Goal: Information Seeking & Learning: Check status

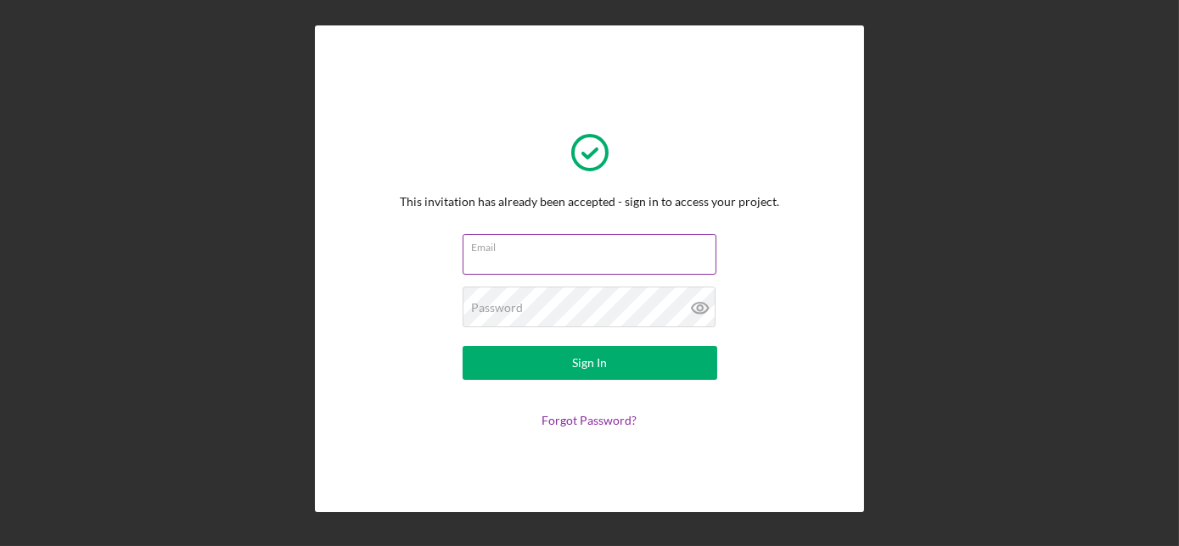
click at [610, 258] on input "Email" at bounding box center [589, 254] width 254 height 41
type input "[EMAIL_ADDRESS][DOMAIN_NAME]"
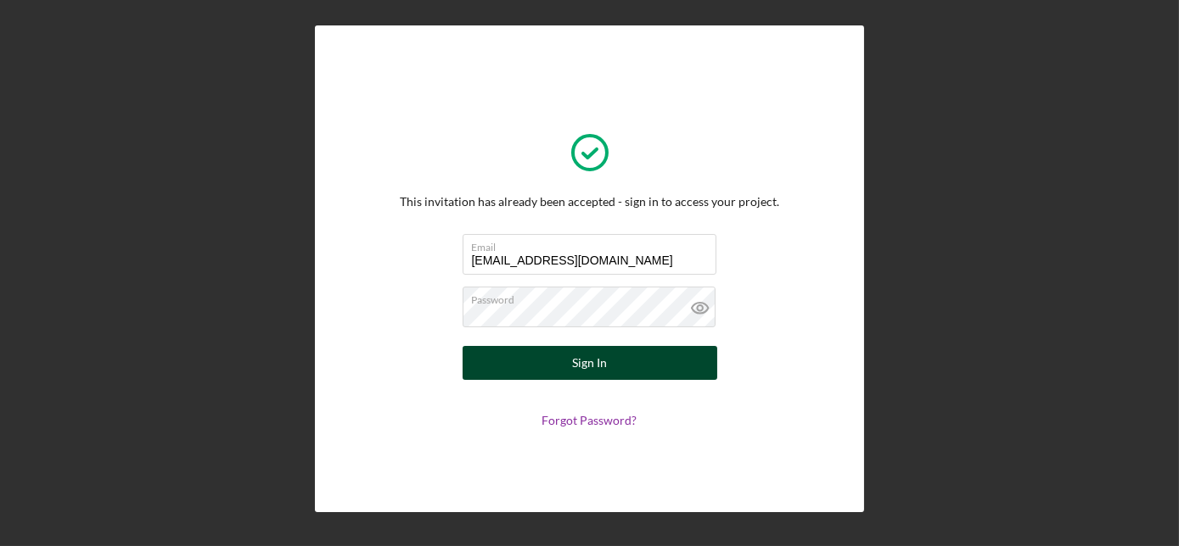
click at [562, 367] on button "Sign In" at bounding box center [589, 363] width 255 height 34
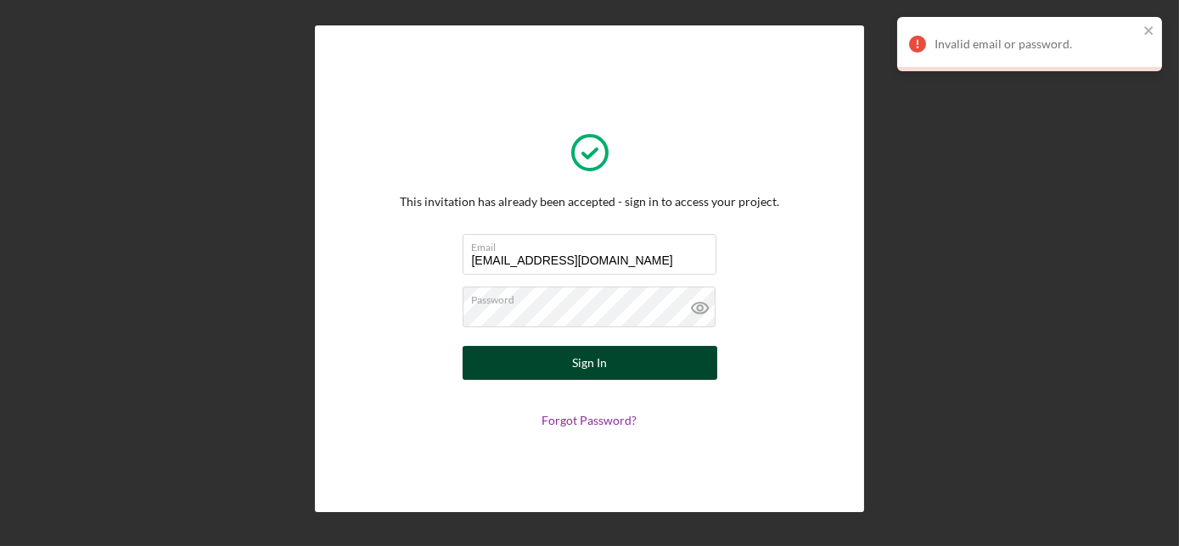
click at [581, 346] on div "Sign In" at bounding box center [589, 363] width 35 height 34
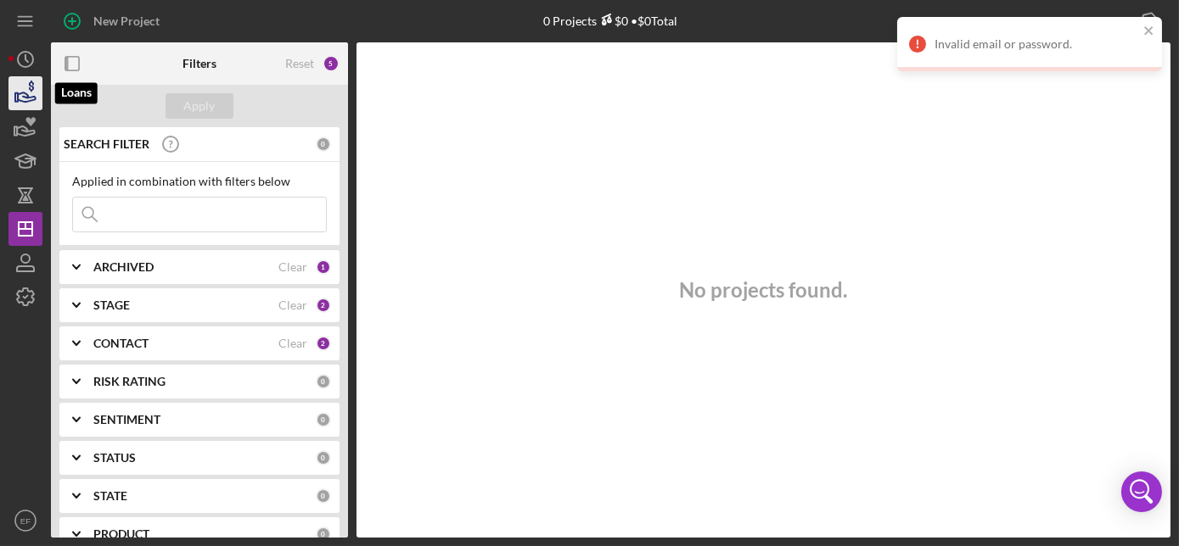
click at [26, 96] on icon "button" at bounding box center [25, 93] width 42 height 42
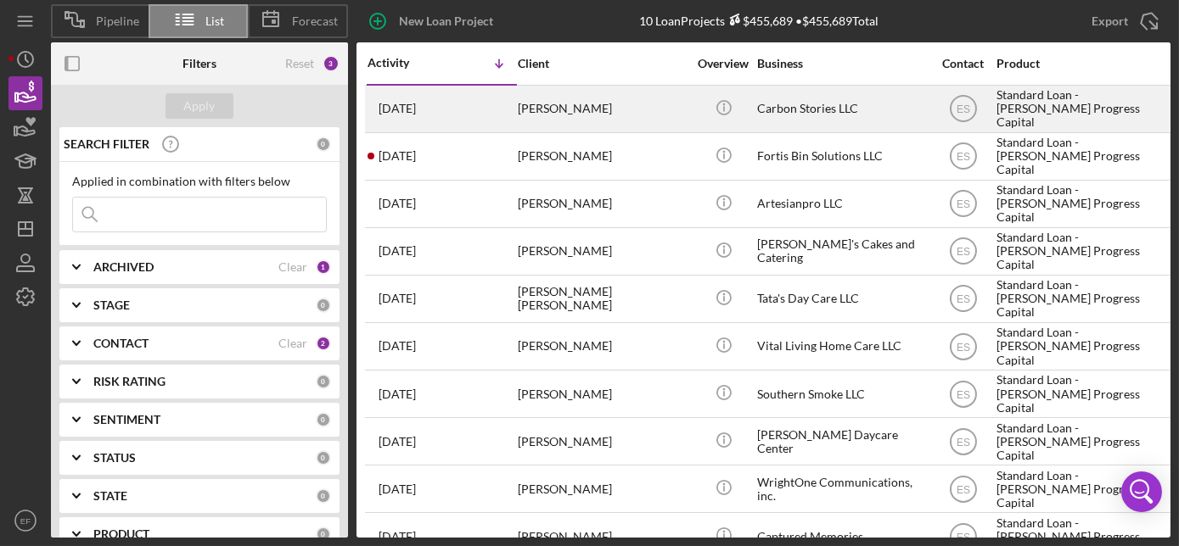
click at [815, 105] on div "Carbon Stories LLC" at bounding box center [842, 109] width 170 height 45
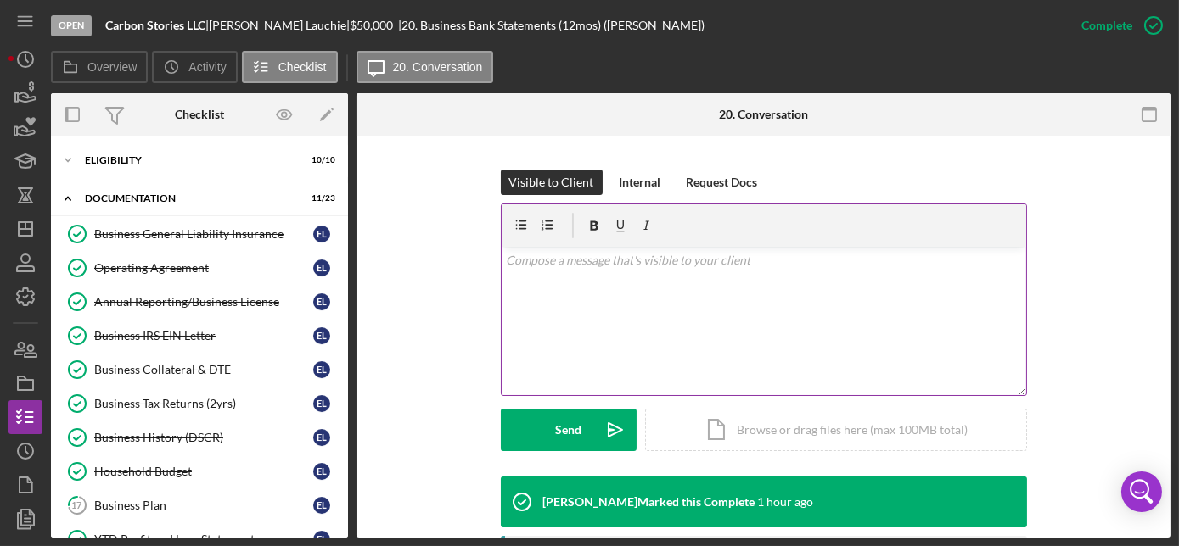
scroll to position [231, 0]
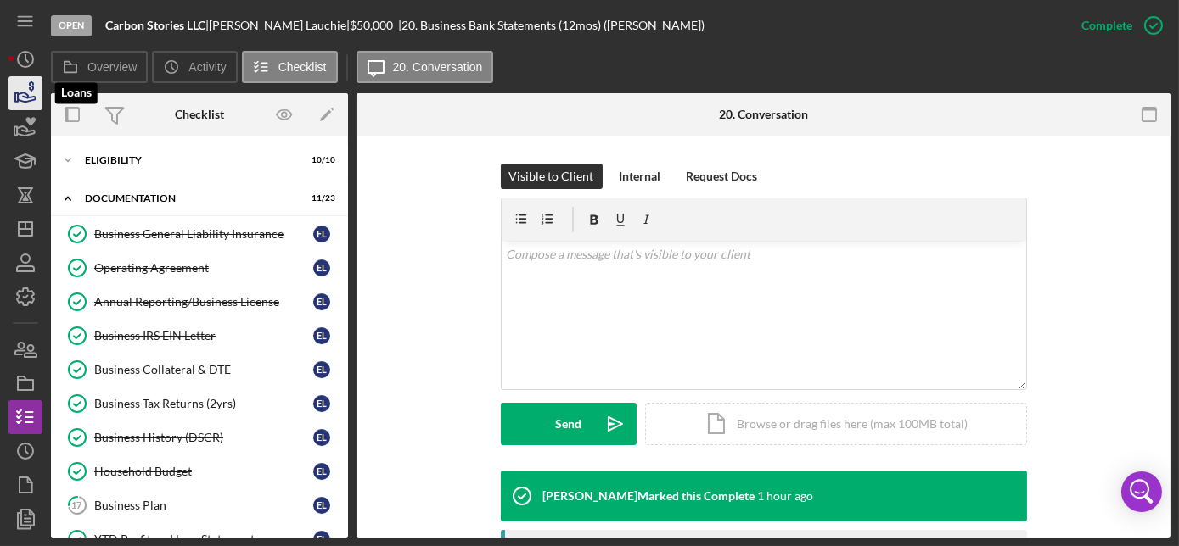
click at [23, 92] on icon "button" at bounding box center [27, 96] width 18 height 9
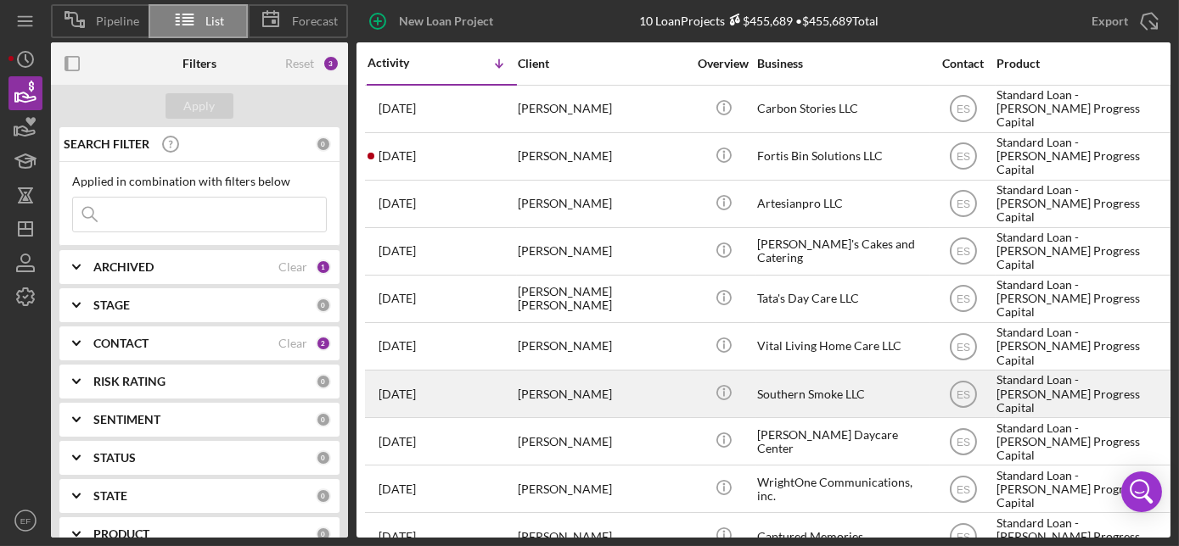
click at [758, 387] on div "Southern Smoke LLC" at bounding box center [842, 394] width 170 height 45
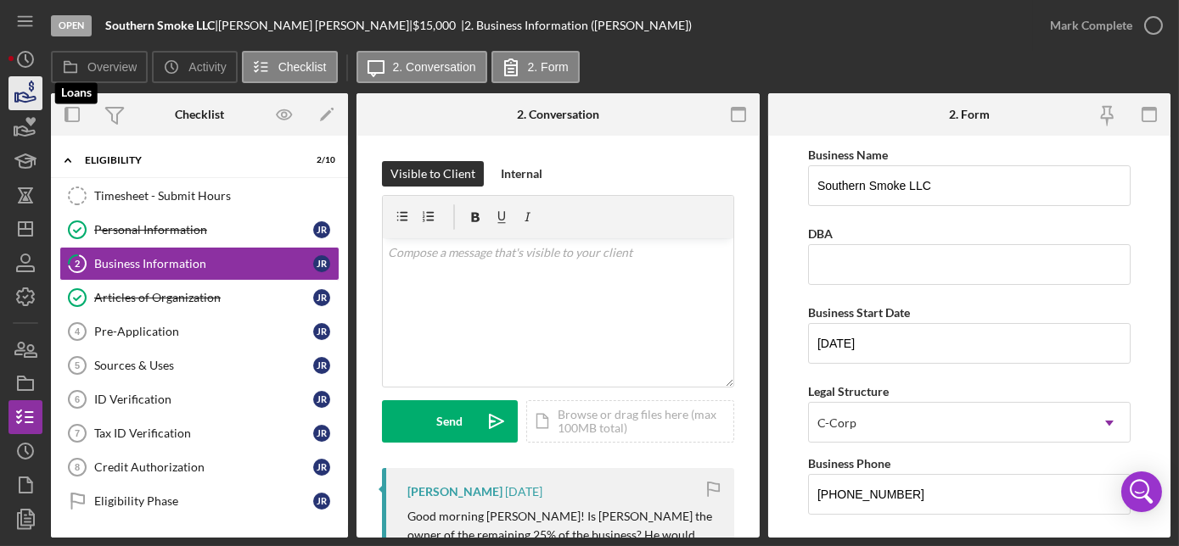
click at [29, 81] on icon "button" at bounding box center [25, 93] width 42 height 42
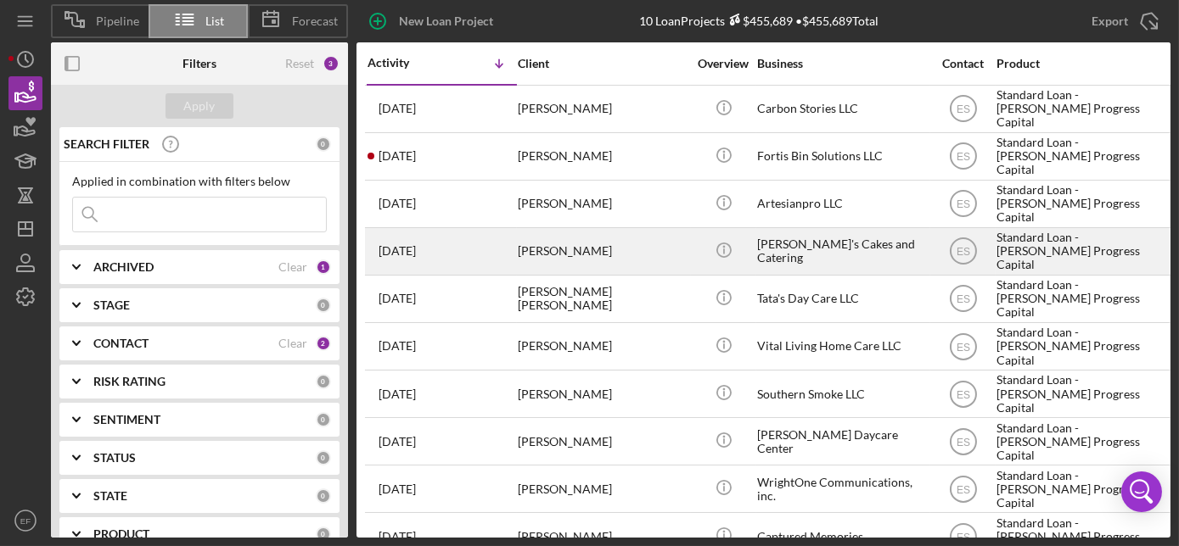
click at [811, 249] on div "[PERSON_NAME]'s Cakes and Catering" at bounding box center [842, 251] width 170 height 45
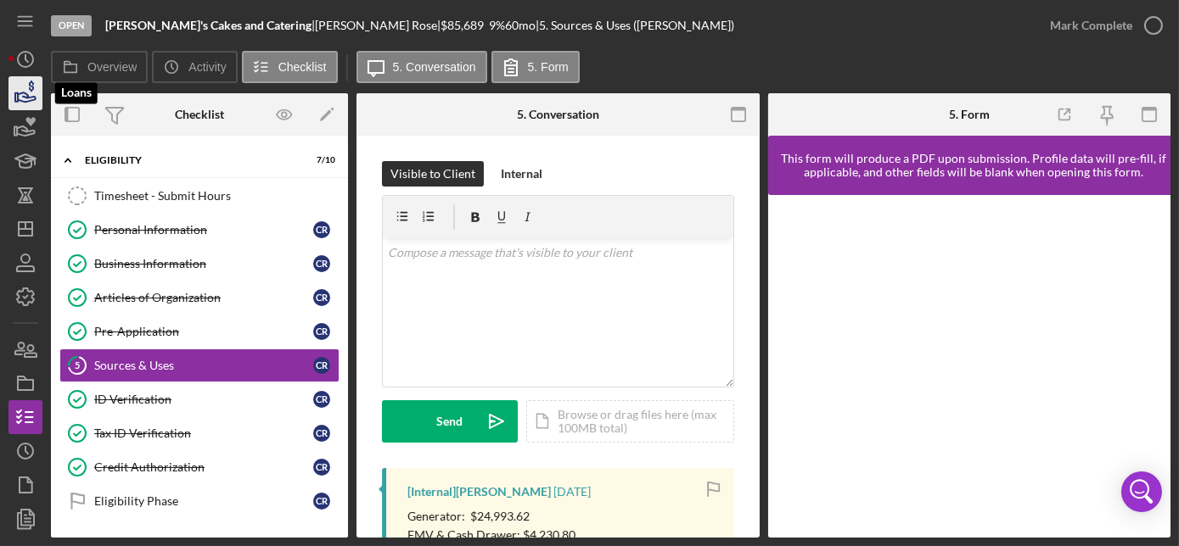
click at [25, 88] on icon "button" at bounding box center [25, 93] width 42 height 42
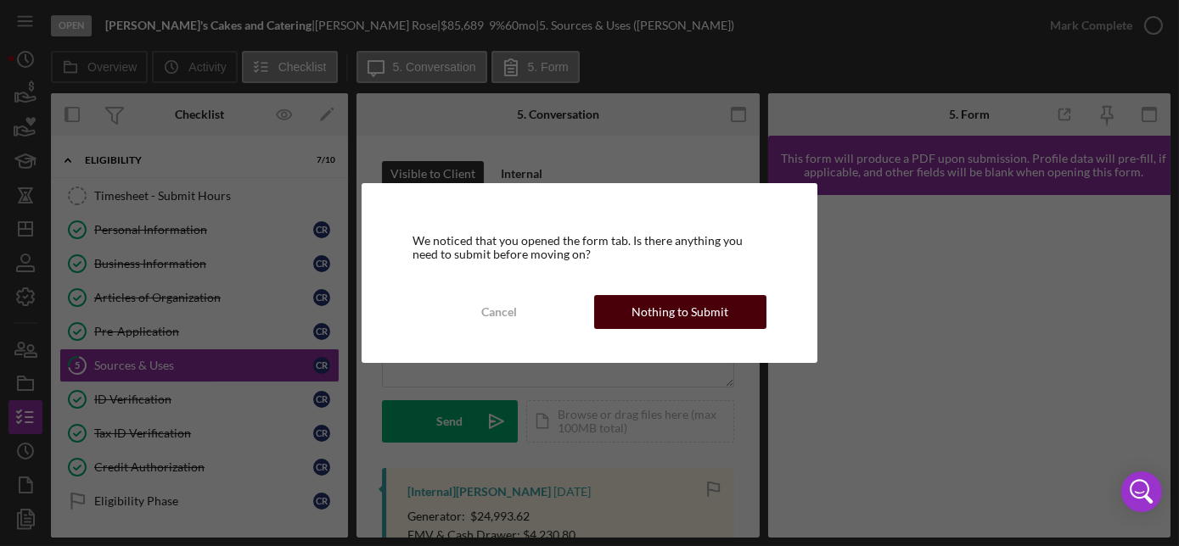
click at [670, 307] on div "Nothing to Submit" at bounding box center [679, 312] width 97 height 34
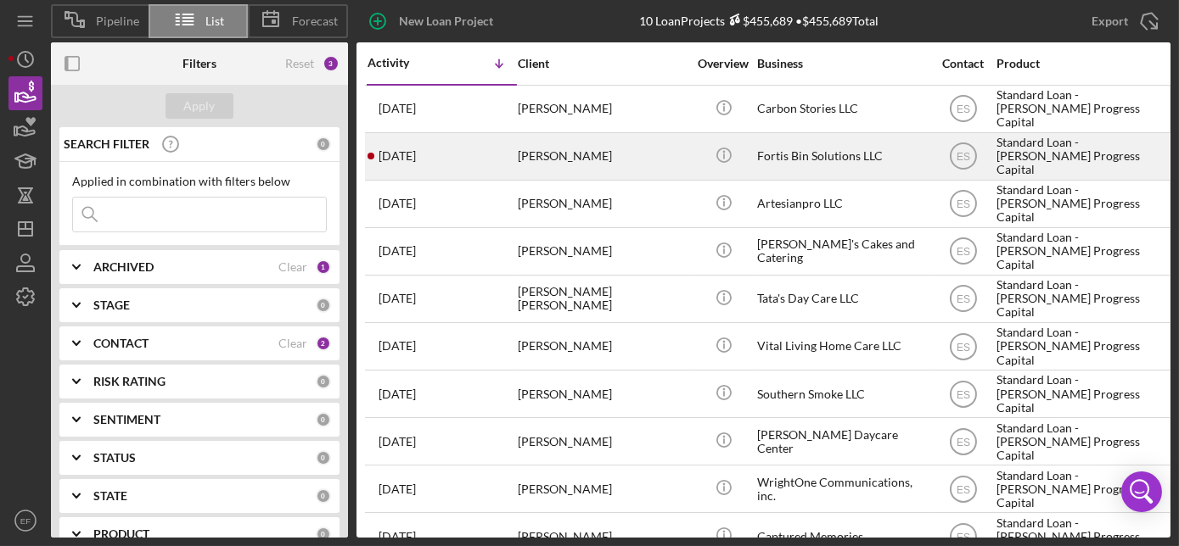
click at [771, 158] on div "Fortis Bin Solutions LLC" at bounding box center [842, 156] width 170 height 45
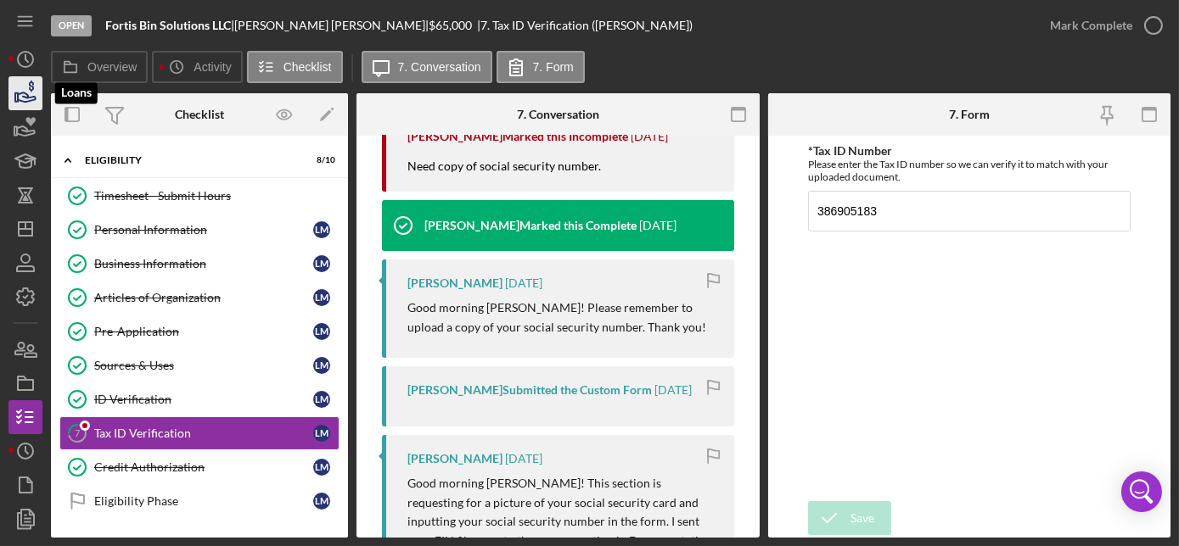
click at [32, 88] on icon "button" at bounding box center [31, 86] width 5 height 11
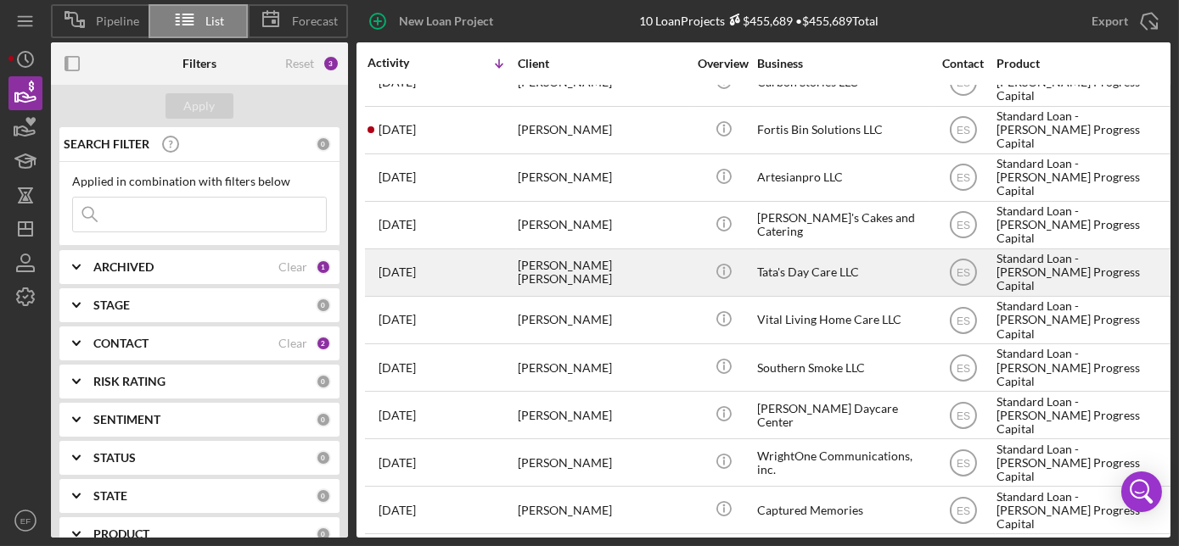
scroll to position [40, 0]
